Goal: Transaction & Acquisition: Purchase product/service

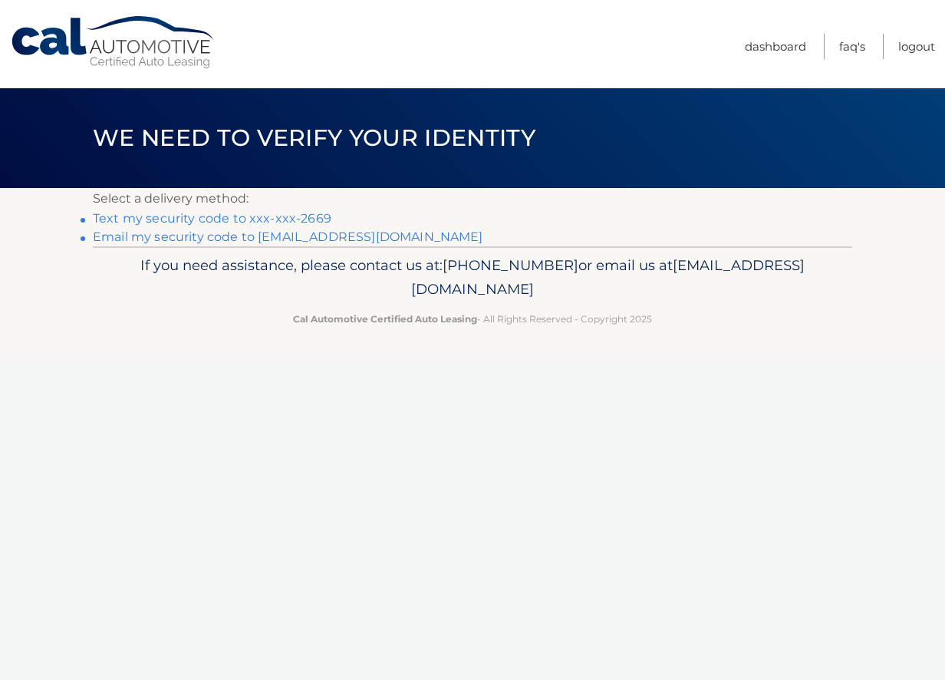
click at [164, 216] on link "Text my security code to xxx-xxx-2669" at bounding box center [212, 218] width 239 height 15
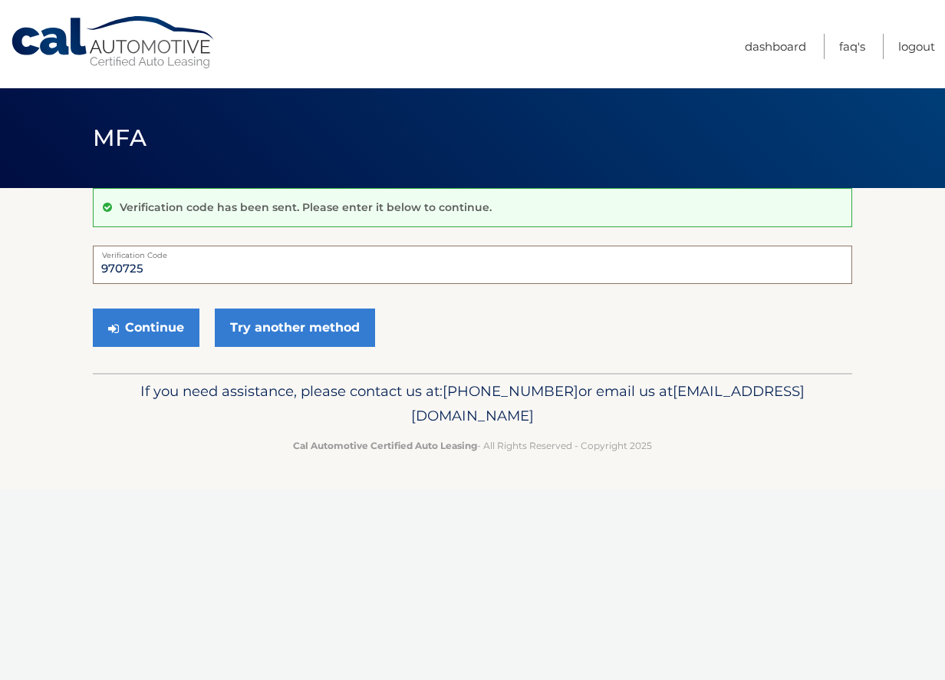
type input "970725"
click at [146, 327] on button "Continue" at bounding box center [146, 327] width 107 height 38
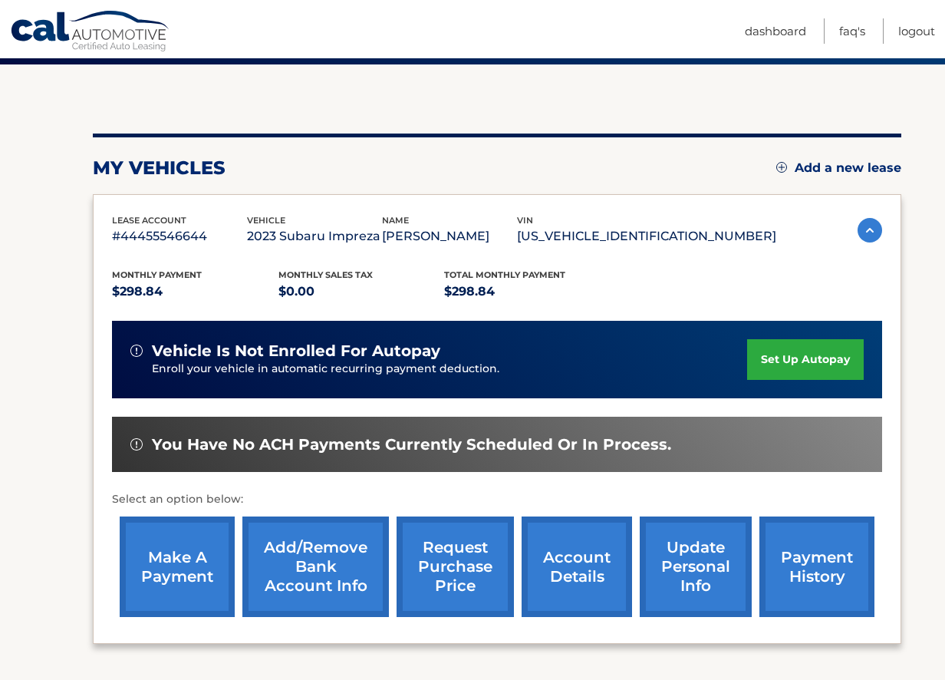
scroll to position [246, 0]
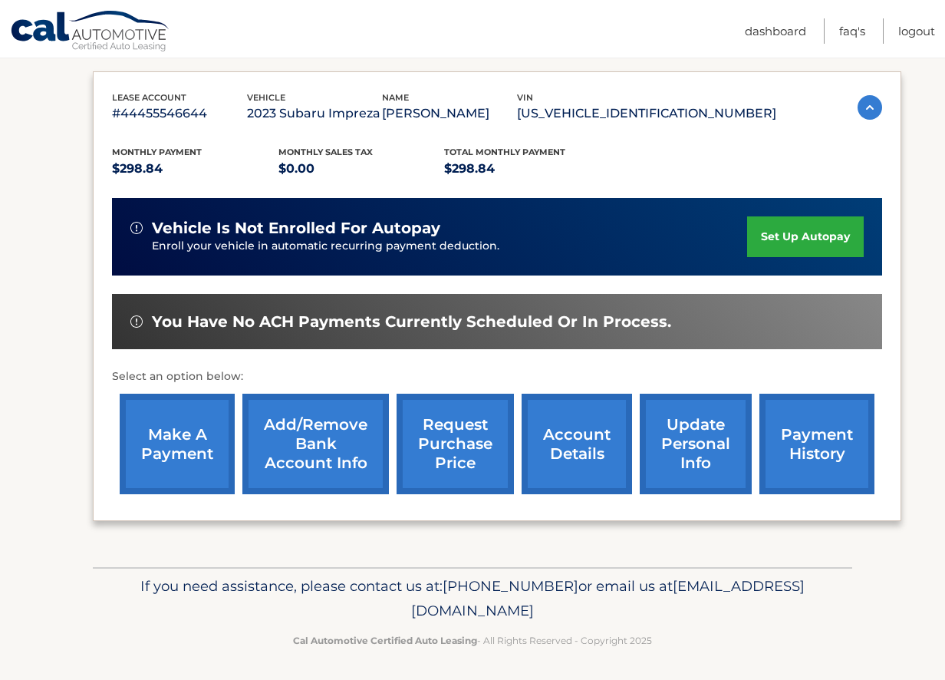
click at [184, 433] on link "make a payment" at bounding box center [177, 443] width 115 height 100
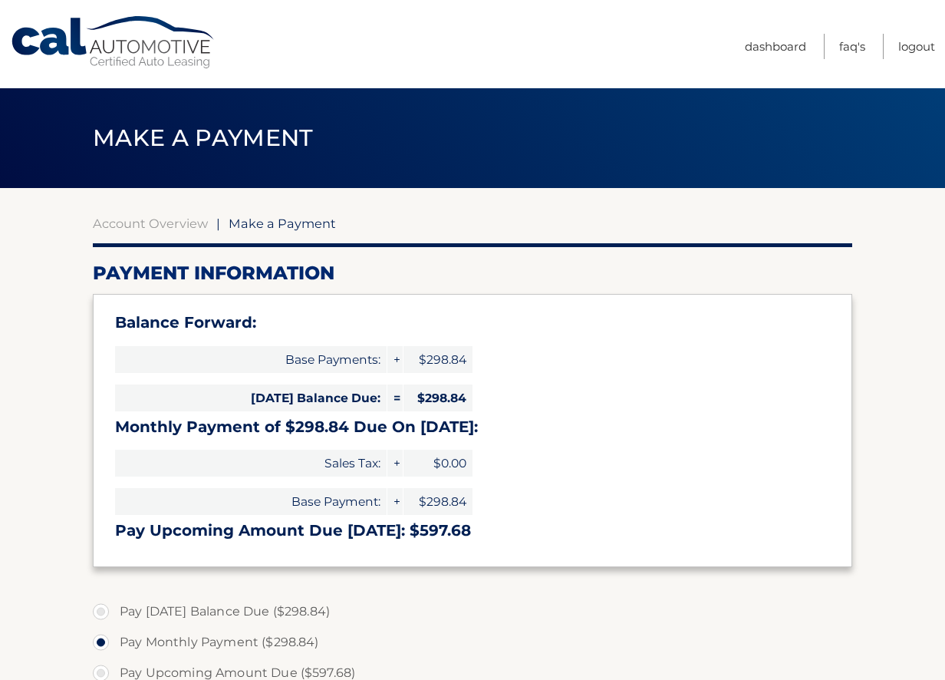
select select "NmRlNjM2MDMtOGQwYS00MTRhLWI1YmUtNzk4MDRlMjRjYjcx"
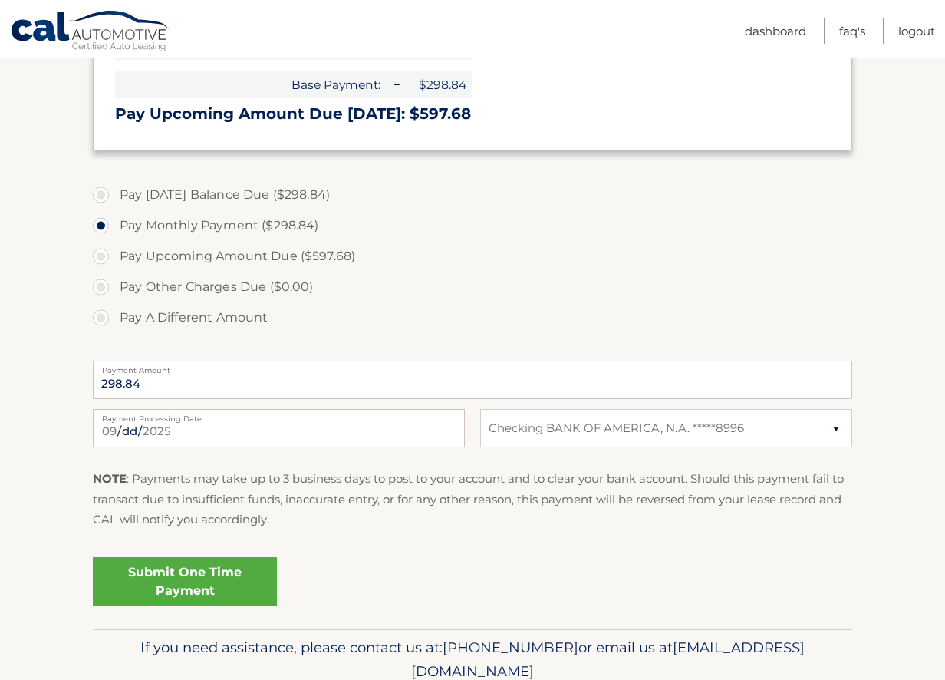
scroll to position [477, 0]
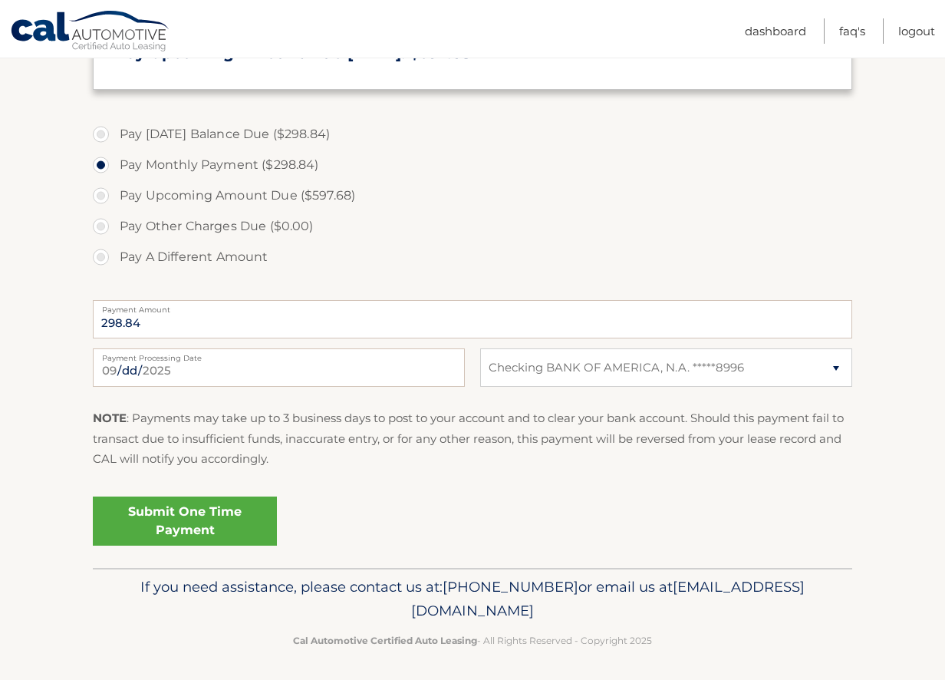
click at [159, 515] on link "Submit One Time Payment" at bounding box center [185, 520] width 184 height 49
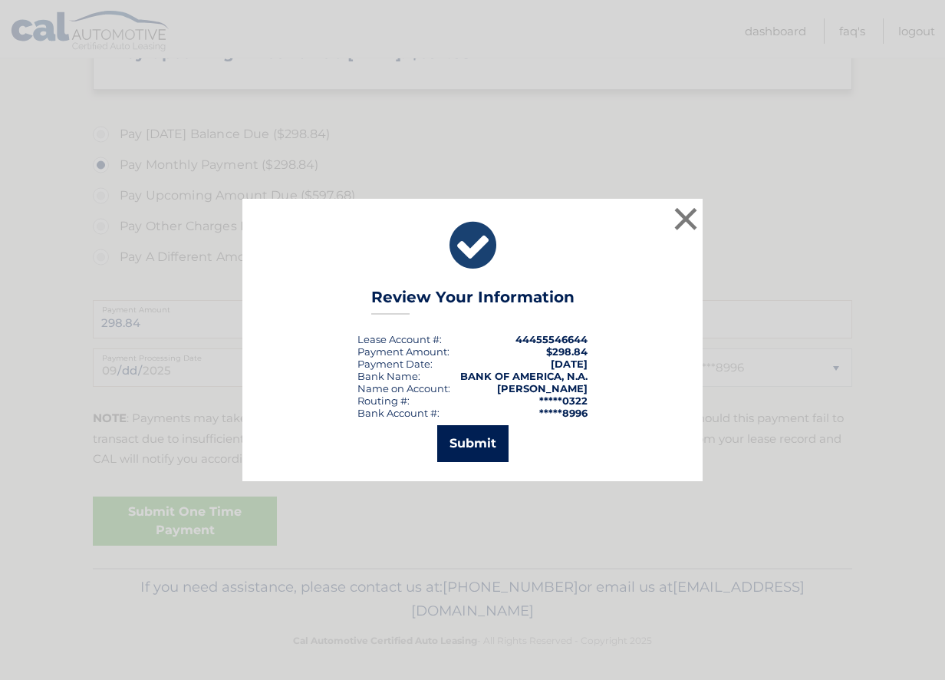
click at [470, 440] on button "Submit" at bounding box center [472, 443] width 71 height 37
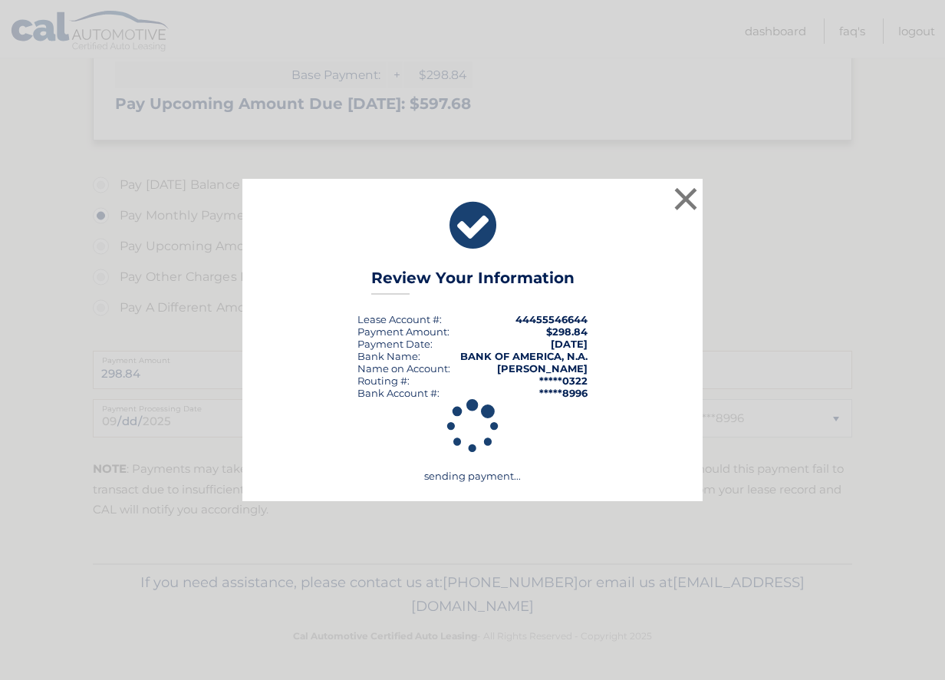
scroll to position [422, 0]
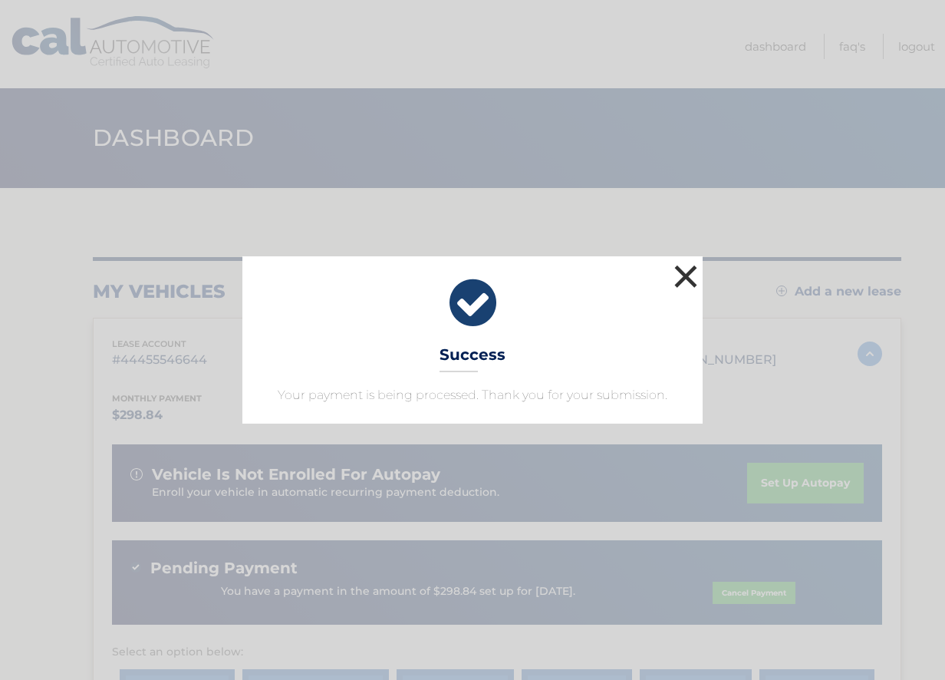
click at [684, 276] on button "×" at bounding box center [685, 276] width 31 height 31
